Goal: Book appointment/travel/reservation

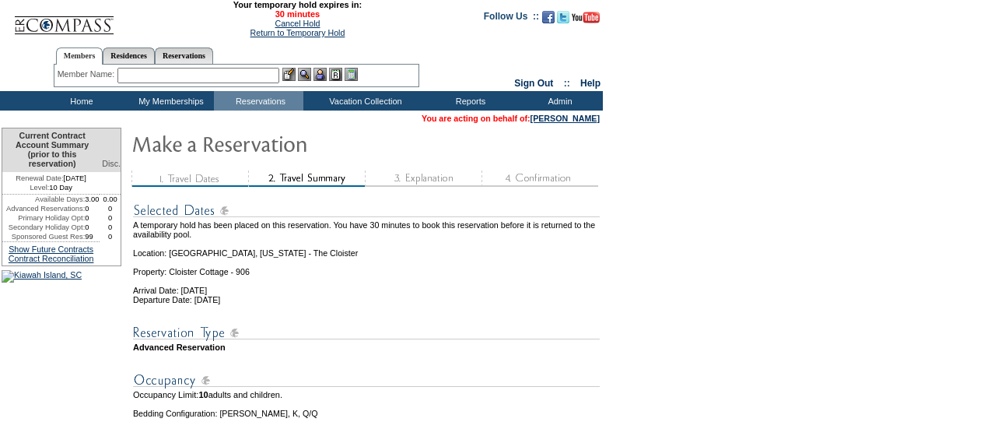
scroll to position [275, 0]
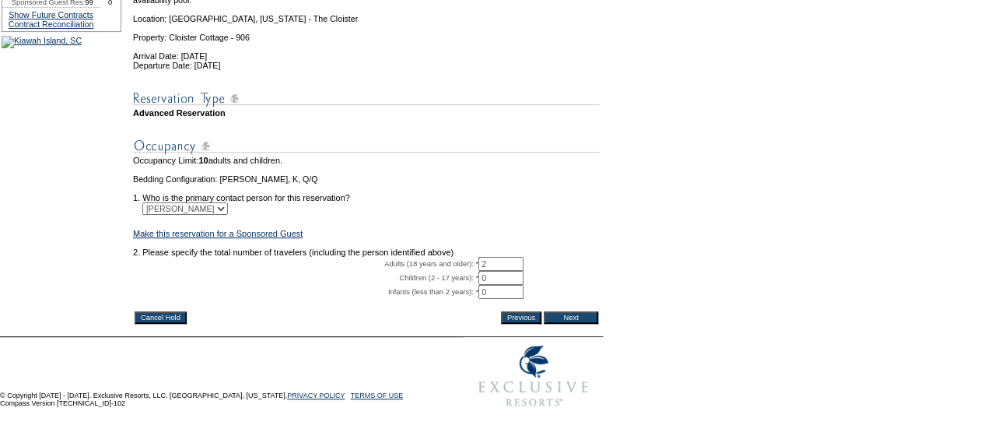
type input "2"
click at [582, 311] on input "Next" at bounding box center [571, 317] width 54 height 12
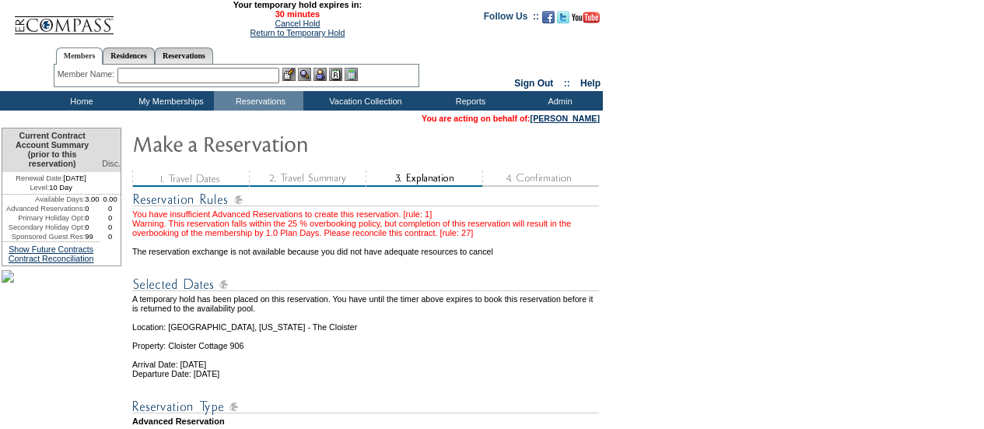
scroll to position [608, 0]
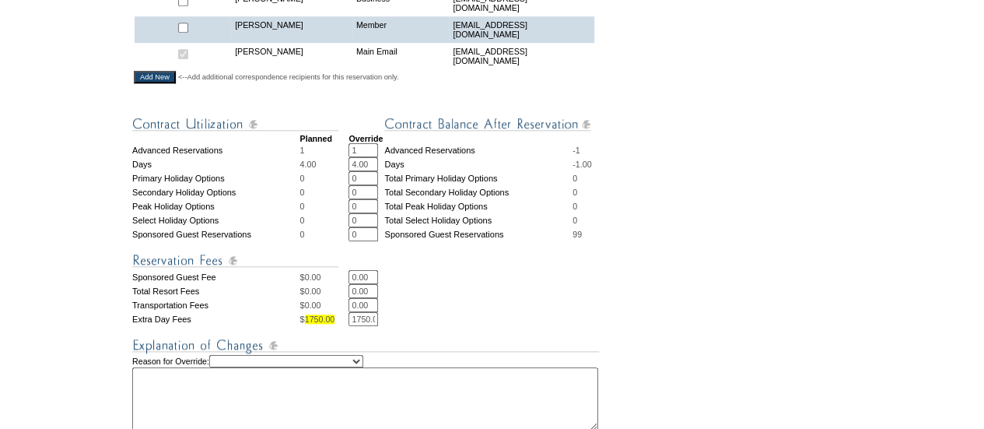
click at [367, 157] on input "1" at bounding box center [364, 150] width 30 height 14
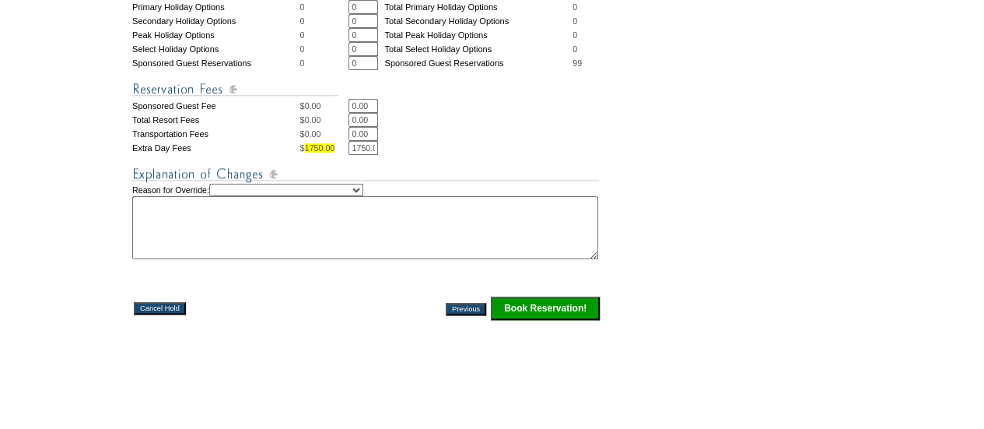
scroll to position [780, 0]
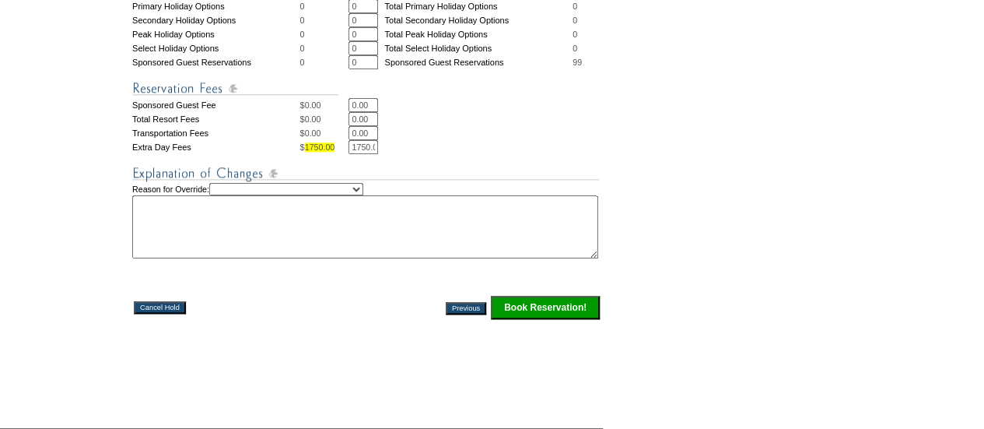
click at [475, 254] on textarea at bounding box center [365, 226] width 466 height 63
click at [555, 319] on input "Book Reservation!" at bounding box center [545, 307] width 109 height 23
